Goal: Task Accomplishment & Management: Complete application form

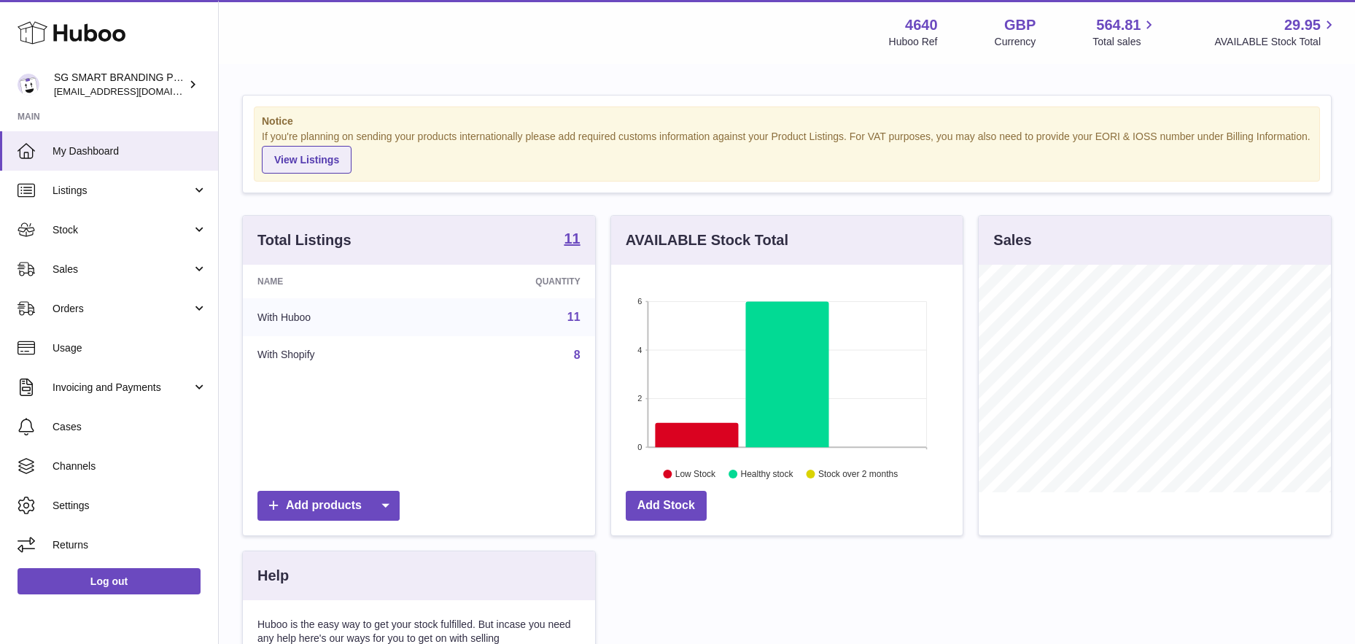
scroll to position [228, 352]
click at [120, 233] on span "Stock" at bounding box center [122, 230] width 139 height 14
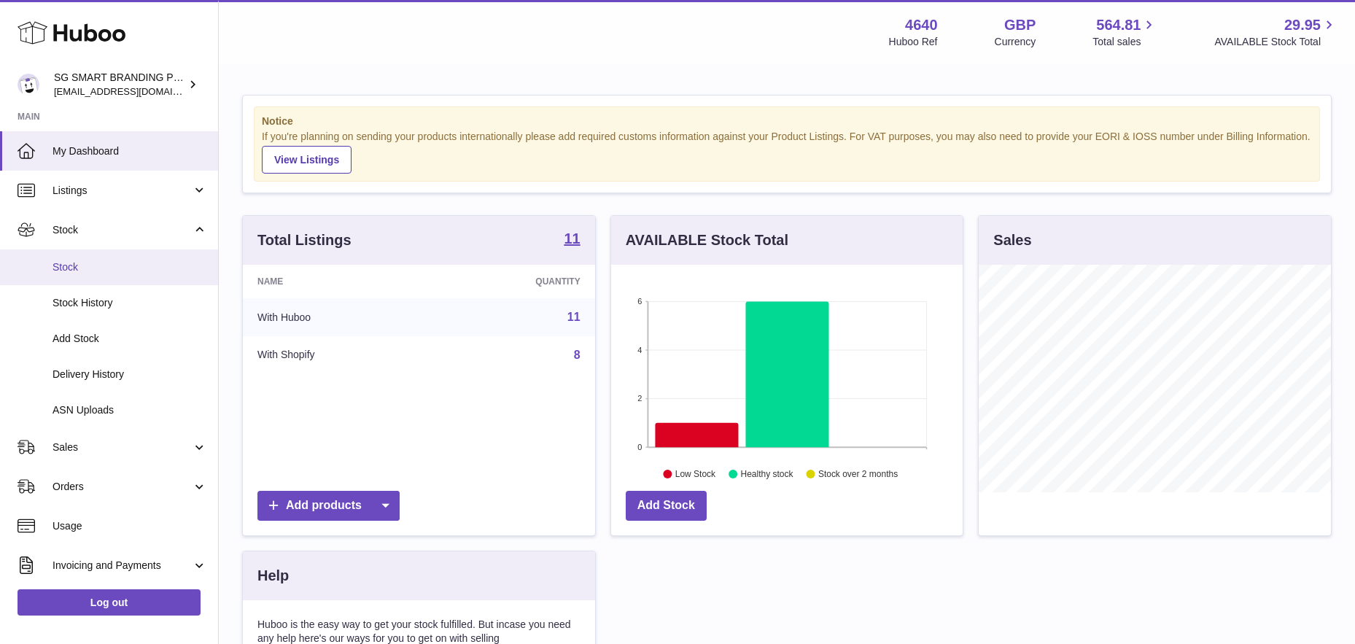
click at [101, 273] on span "Stock" at bounding box center [130, 267] width 155 height 14
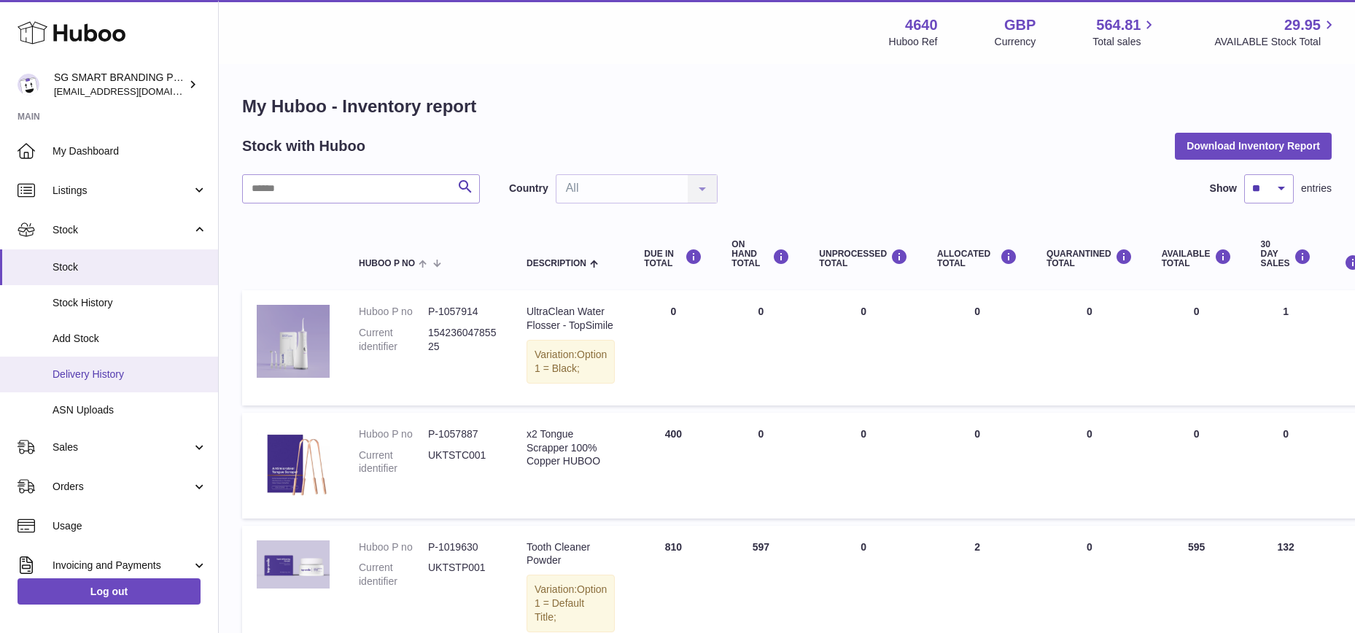
click at [99, 377] on span "Delivery History" at bounding box center [130, 375] width 155 height 14
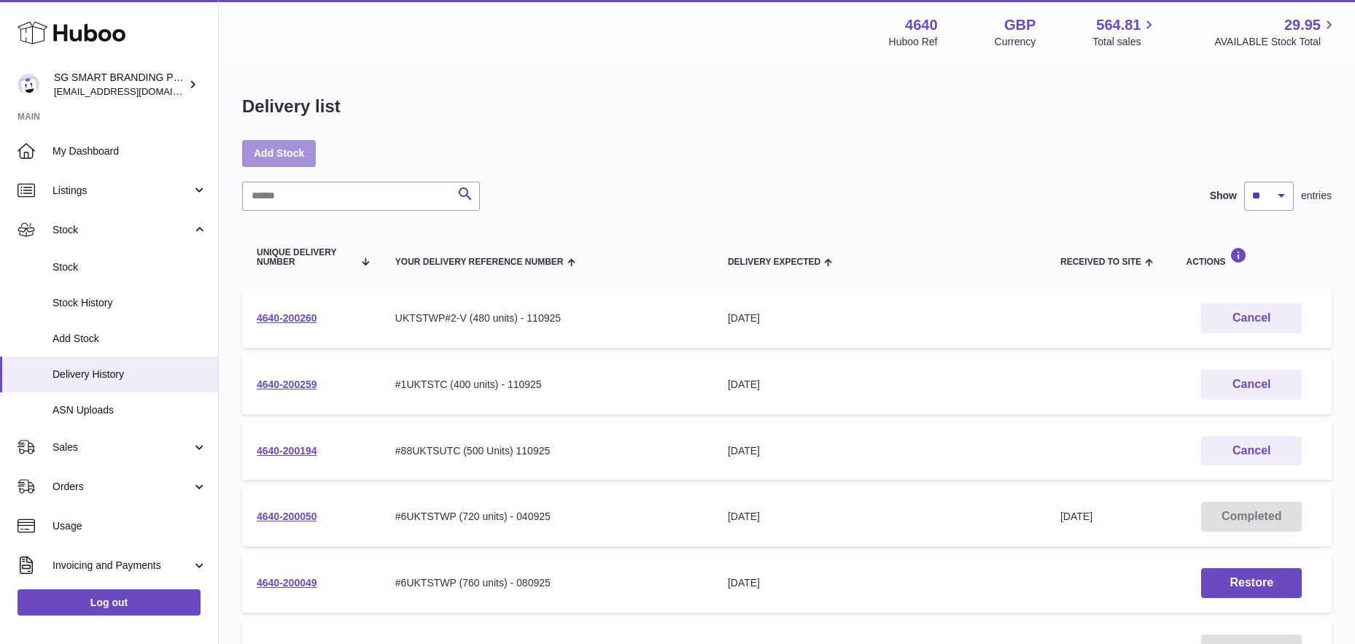
click at [295, 156] on link "Add Stock" at bounding box center [279, 153] width 74 height 26
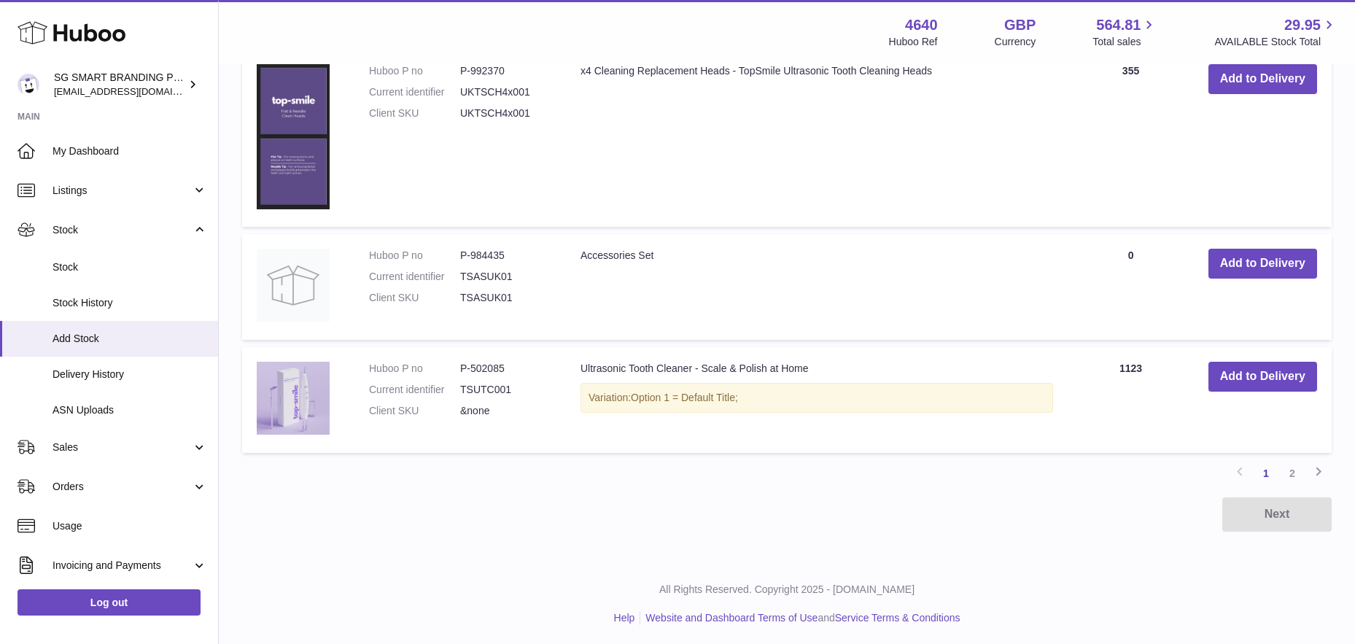
scroll to position [1238, 0]
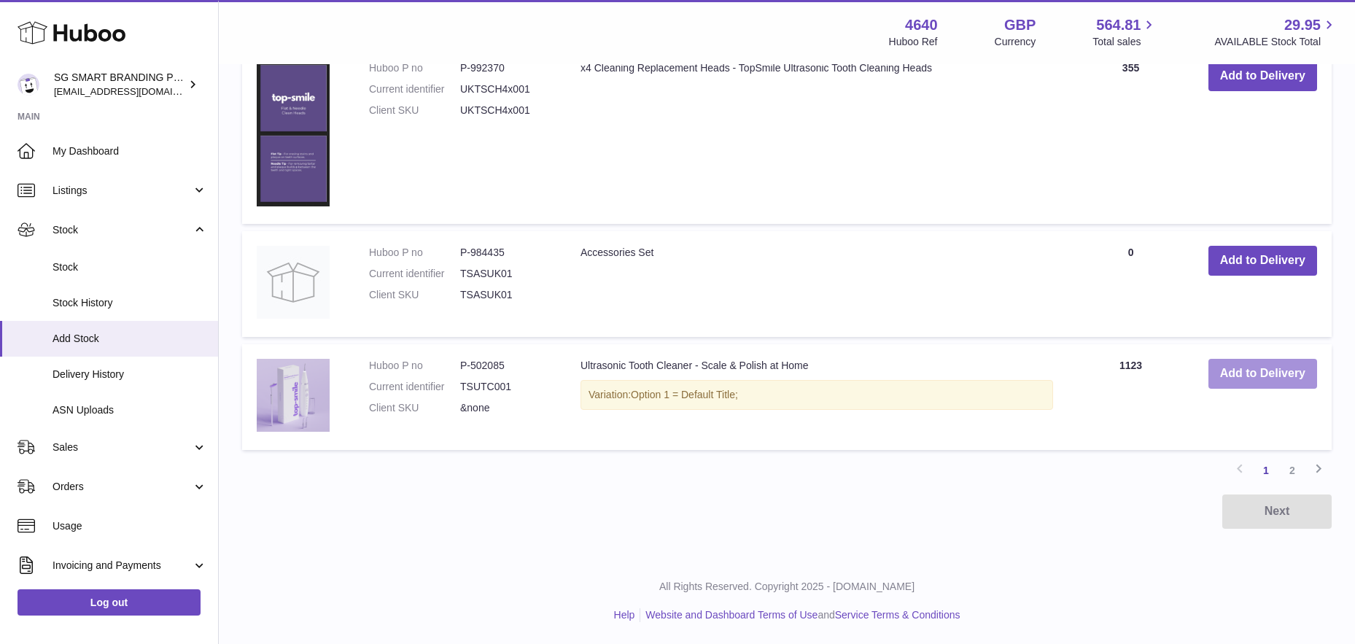
click at [1270, 371] on button "Add to Delivery" at bounding box center [1263, 374] width 109 height 30
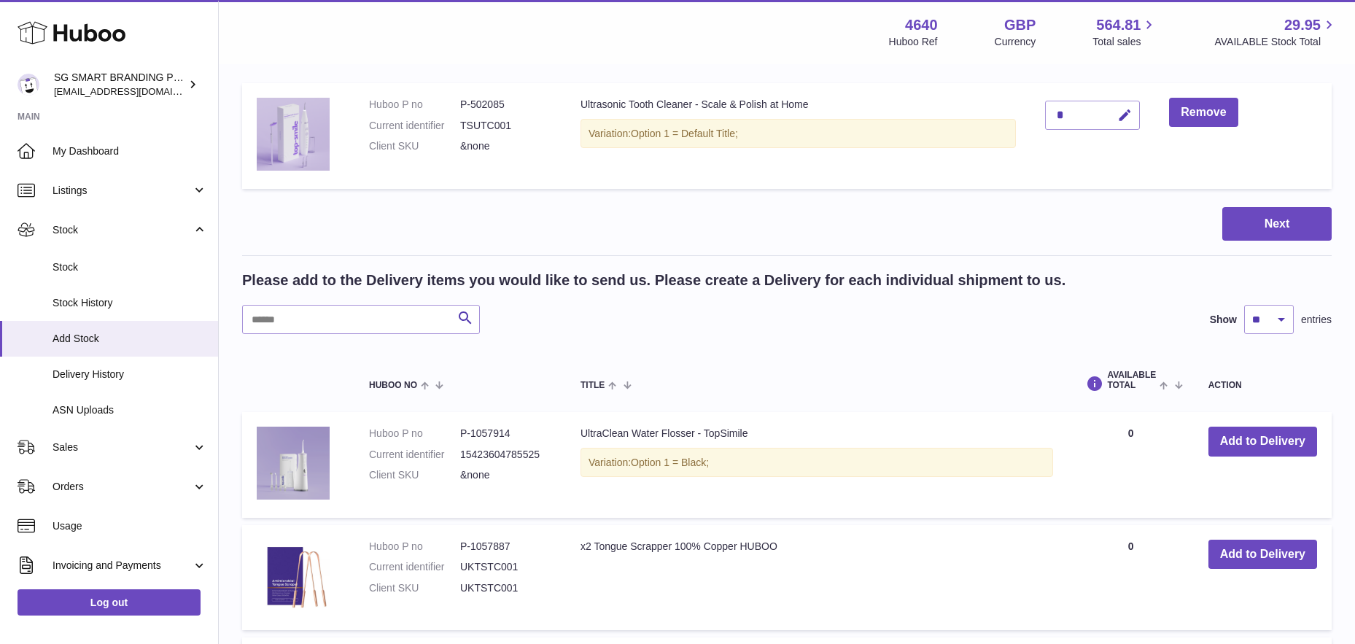
scroll to position [0, 0]
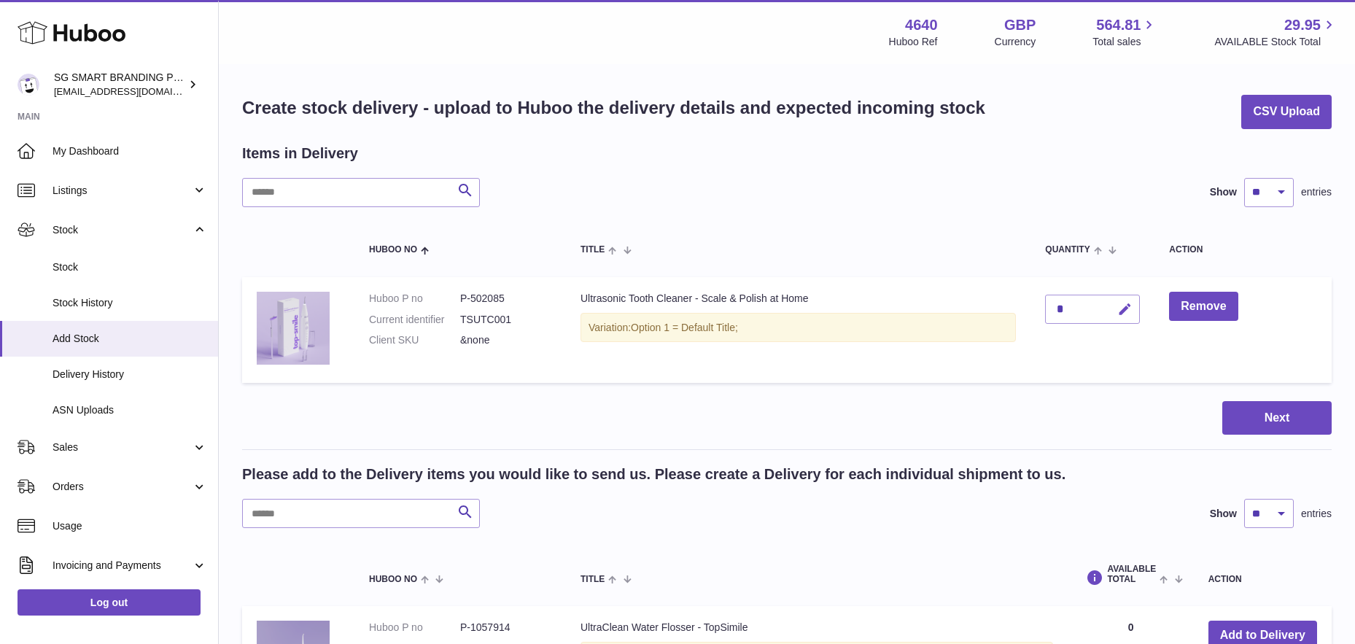
click at [1124, 304] on icon "button" at bounding box center [1124, 309] width 15 height 15
type input "***"
click at [1130, 311] on icon "submit" at bounding box center [1125, 309] width 13 height 13
click at [1271, 427] on button "Next" at bounding box center [1276, 418] width 109 height 34
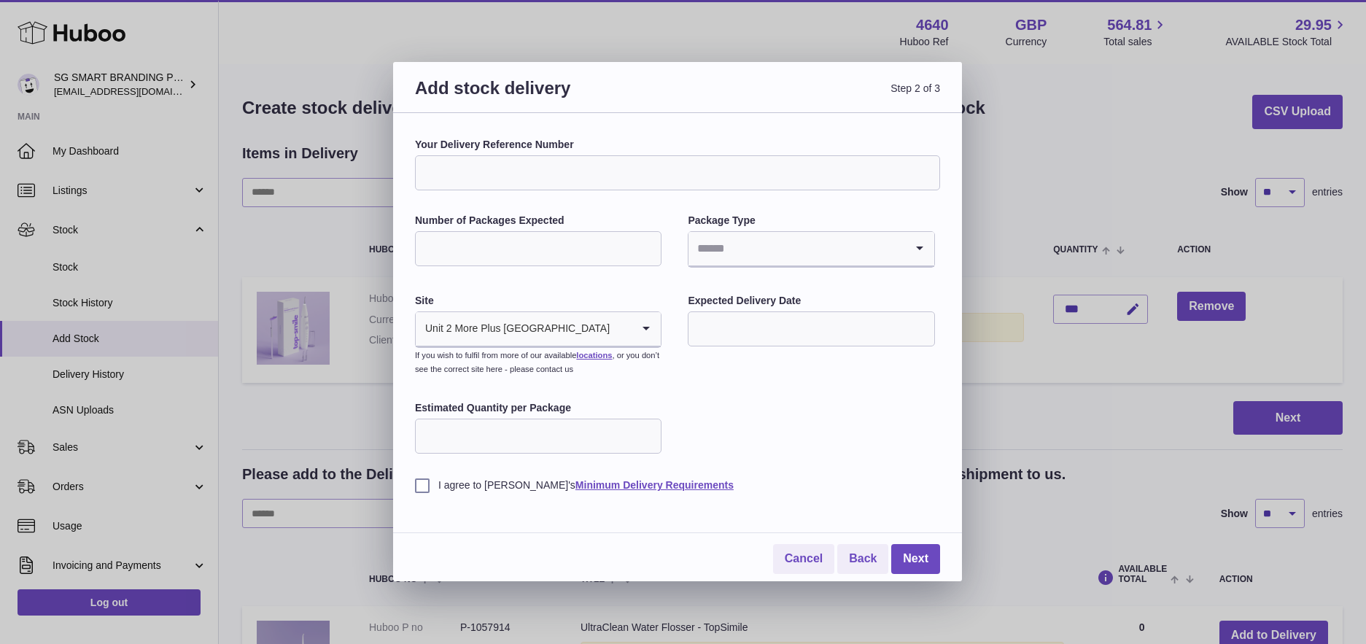
click at [490, 174] on input "Your Delivery Reference Number" at bounding box center [677, 172] width 525 height 35
paste input "**********"
type input "**********"
click at [473, 256] on input "Number of Packages Expected" at bounding box center [538, 248] width 247 height 35
type input "**"
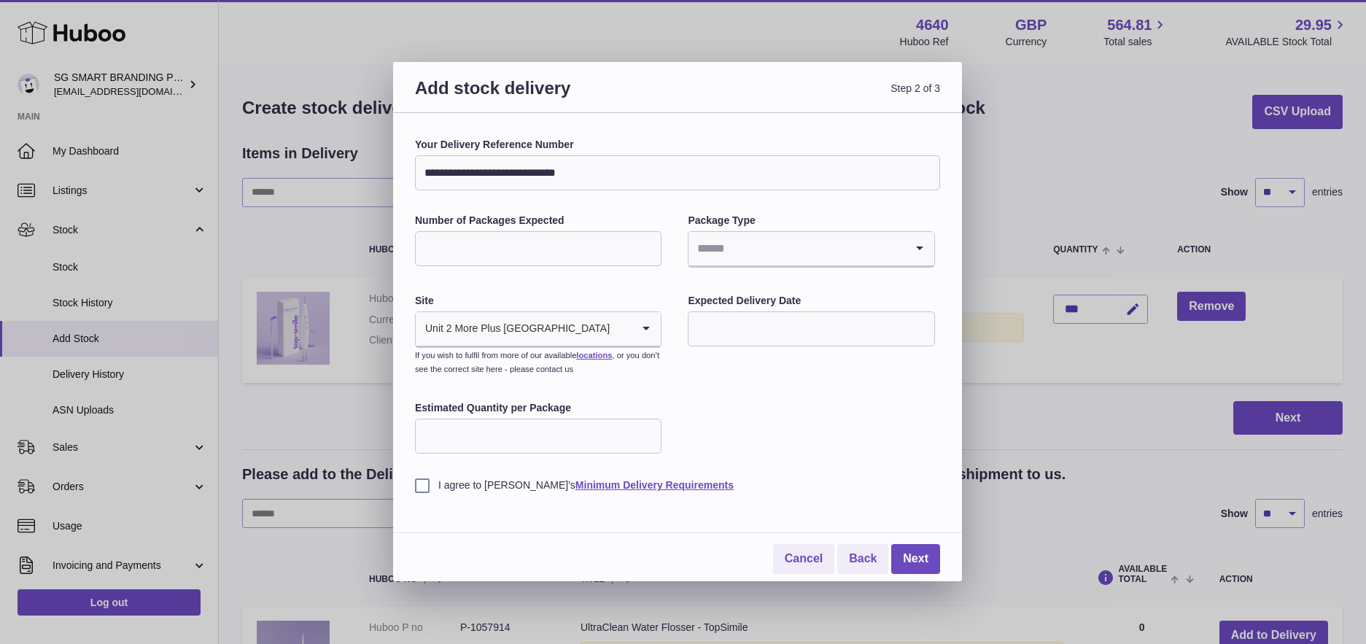
click at [733, 247] on input "Search for option" at bounding box center [797, 249] width 216 height 34
click at [715, 352] on li "Boxes" at bounding box center [811, 346] width 244 height 29
click at [724, 330] on input "text" at bounding box center [811, 328] width 247 height 35
click at [893, 364] on icon "button" at bounding box center [895, 364] width 18 height 18
click at [711, 532] on span "27" at bounding box center [711, 537] width 26 height 26
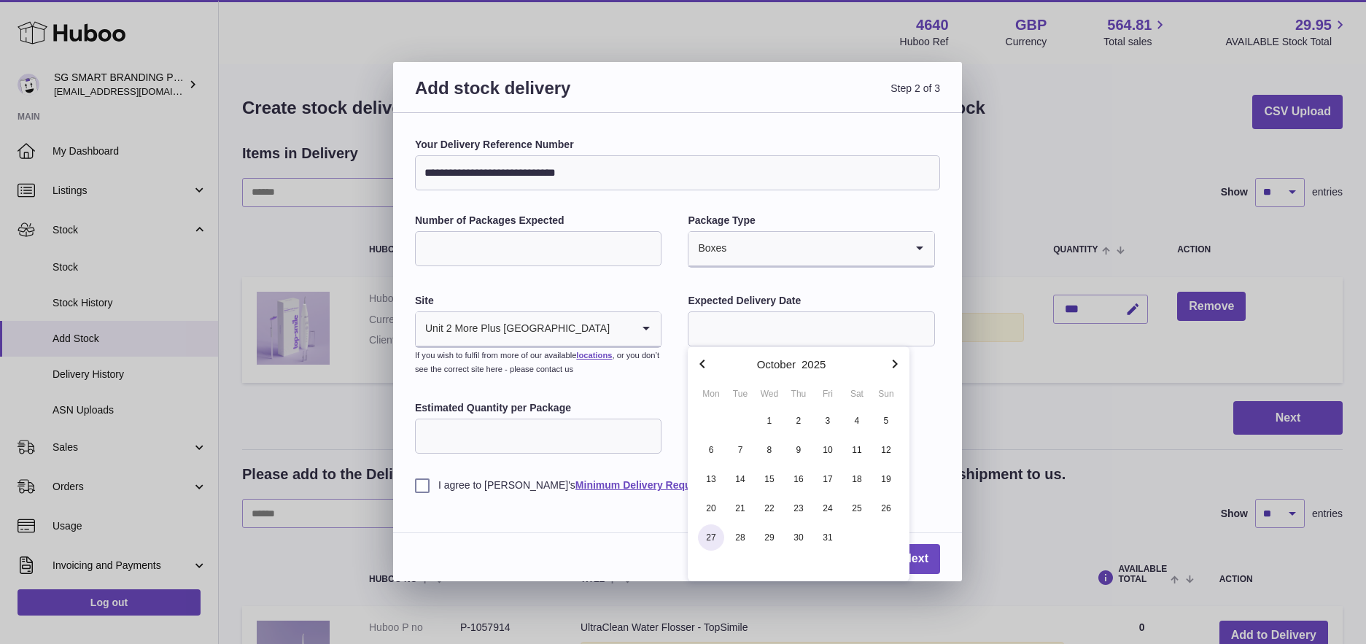
type input "**********"
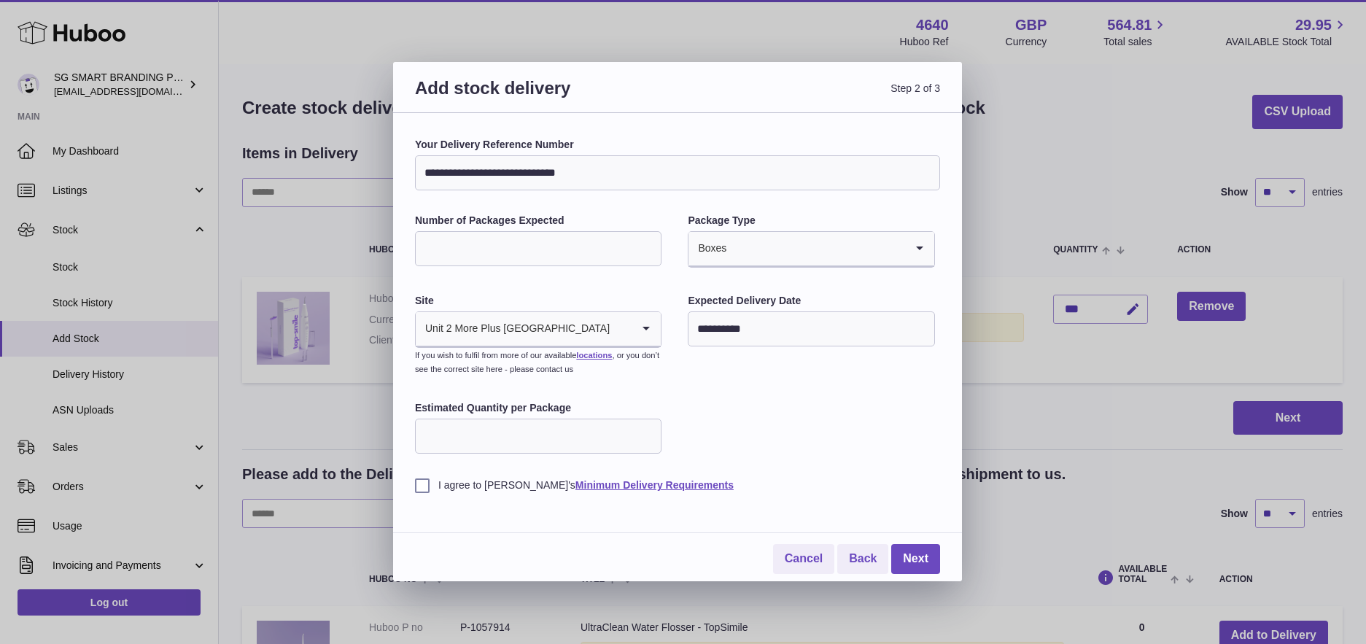
click at [534, 419] on input "Estimated Quantity per Package" at bounding box center [538, 436] width 247 height 35
type input "**"
click at [427, 480] on label "I agree to Huboo's Minimum Delivery Requirements" at bounding box center [677, 485] width 525 height 14
click at [919, 546] on link "Next" at bounding box center [915, 559] width 49 height 30
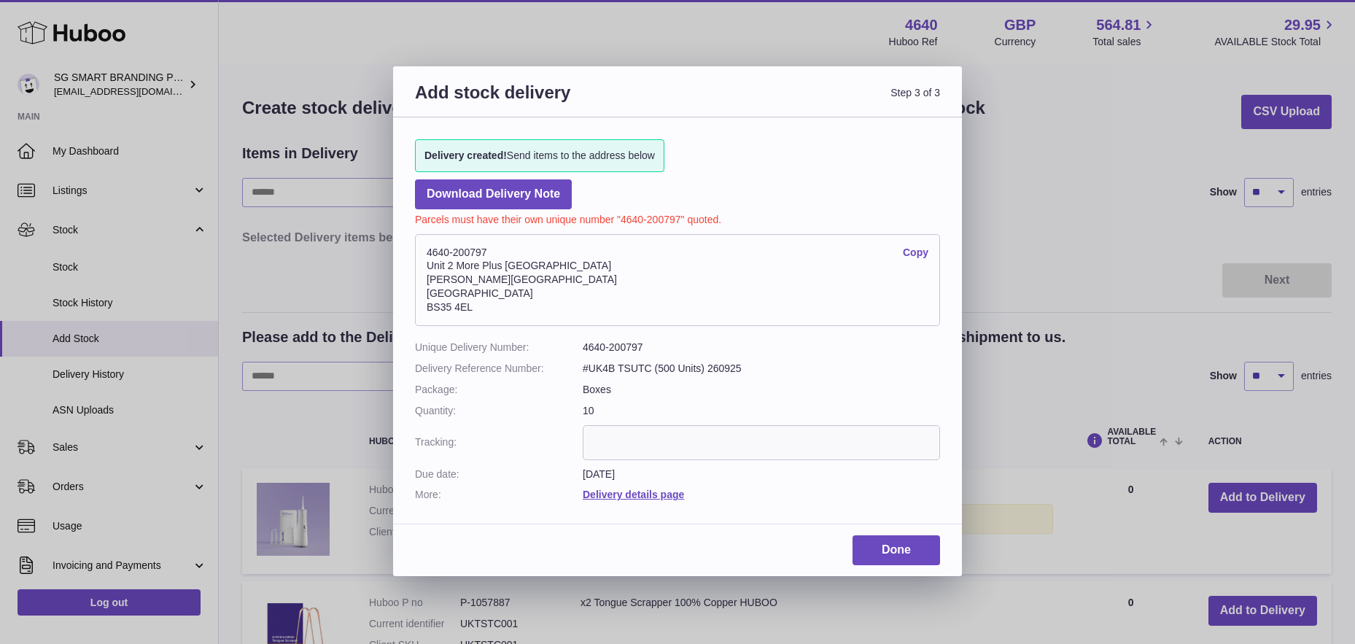
drag, startPoint x: 469, startPoint y: 303, endPoint x: 419, endPoint y: 256, distance: 68.6
click at [419, 256] on address "4640-200797 Copy Unit 2 More Plus Central Park Hudson Ave Severn Beach BS35 4EL" at bounding box center [677, 280] width 525 height 92
copy address "4640-200797 Copy Unit 2 More Plus Central Park Hudson Ave Severn Beach BS35 4EL"
click at [886, 544] on link "Done" at bounding box center [897, 550] width 88 height 30
